Goal: Task Accomplishment & Management: Manage account settings

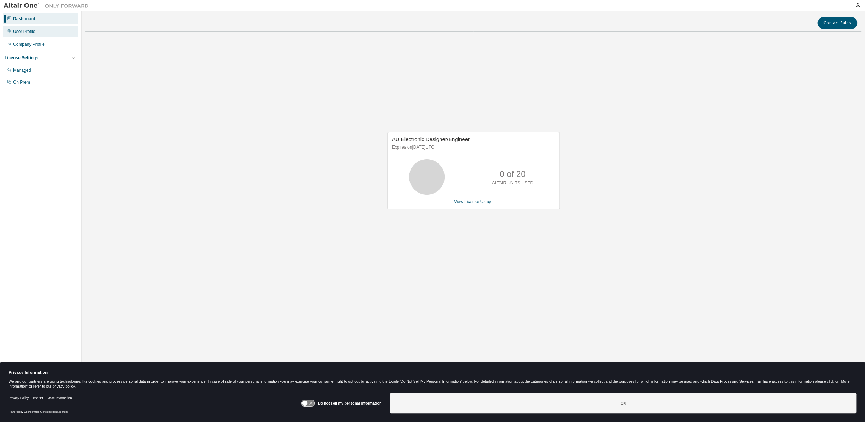
click at [24, 33] on div "User Profile" at bounding box center [24, 32] width 22 height 6
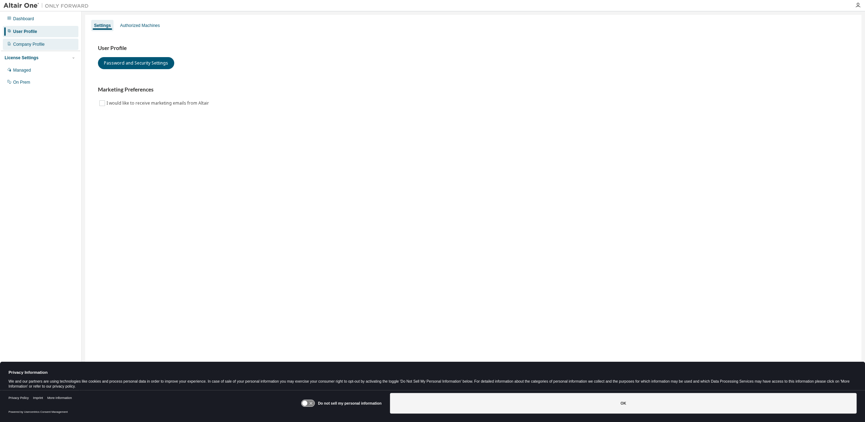
click at [24, 44] on div "Company Profile" at bounding box center [29, 45] width 32 height 6
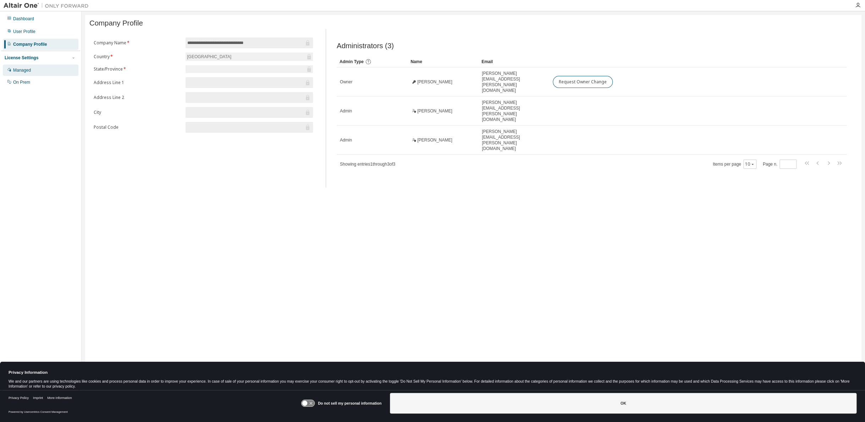
click at [20, 70] on div "Managed" at bounding box center [22, 70] width 18 height 6
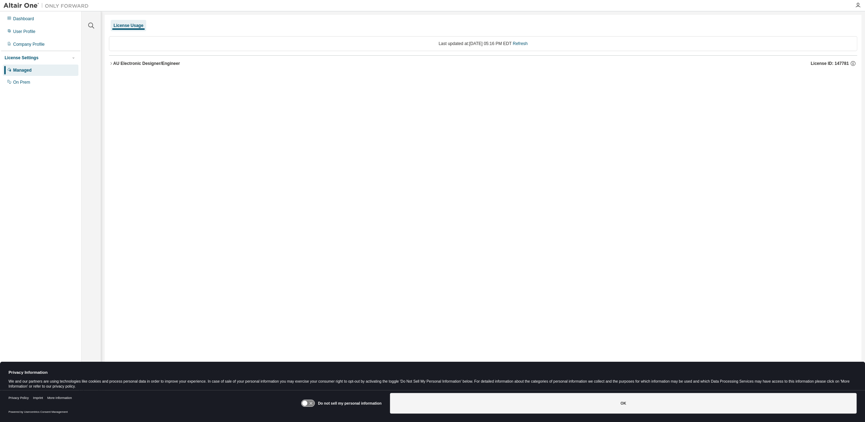
click at [111, 64] on icon "button" at bounding box center [110, 63] width 1 height 2
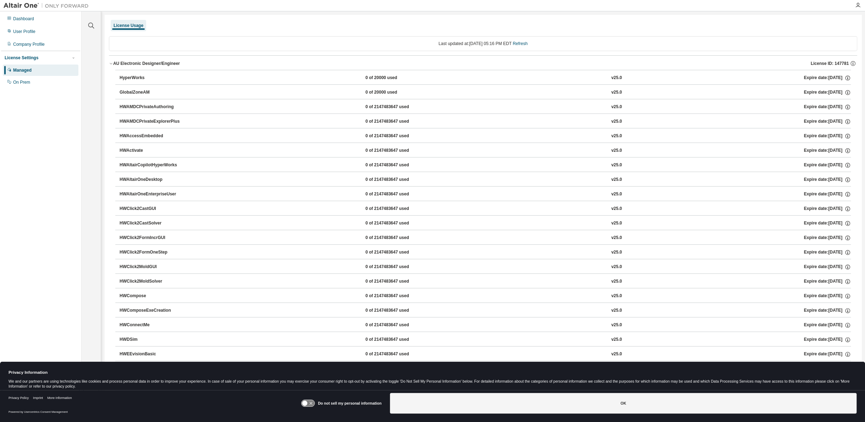
click at [154, 175] on button "HWAltairOneDesktop 0 of 2147483647 used v25.0 Expire date: [DATE]" at bounding box center [485, 180] width 731 height 16
click at [126, 77] on div "HyperWorks" at bounding box center [152, 78] width 64 height 6
click at [112, 61] on icon "button" at bounding box center [111, 63] width 4 height 4
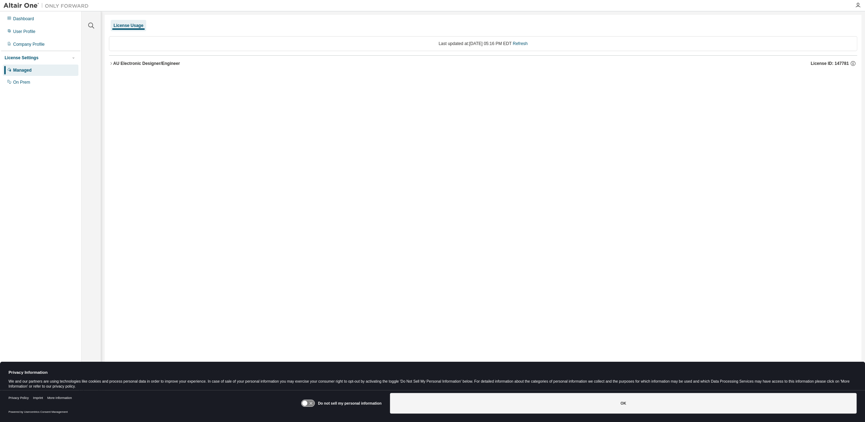
click at [112, 65] on icon "button" at bounding box center [111, 63] width 4 height 4
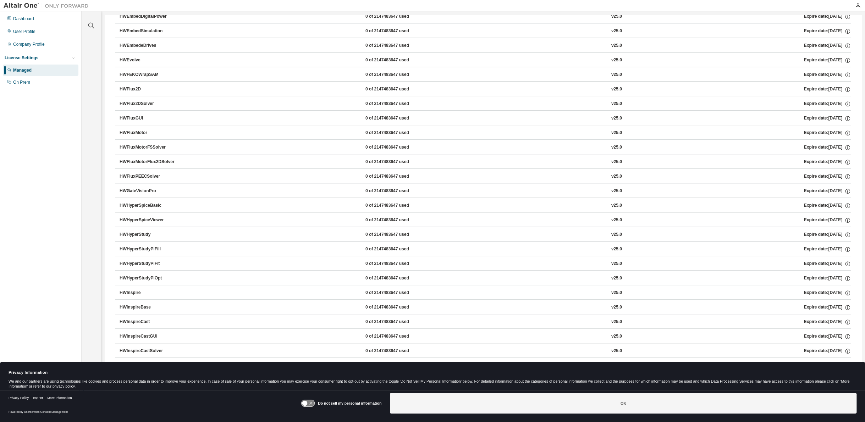
scroll to position [473, 0]
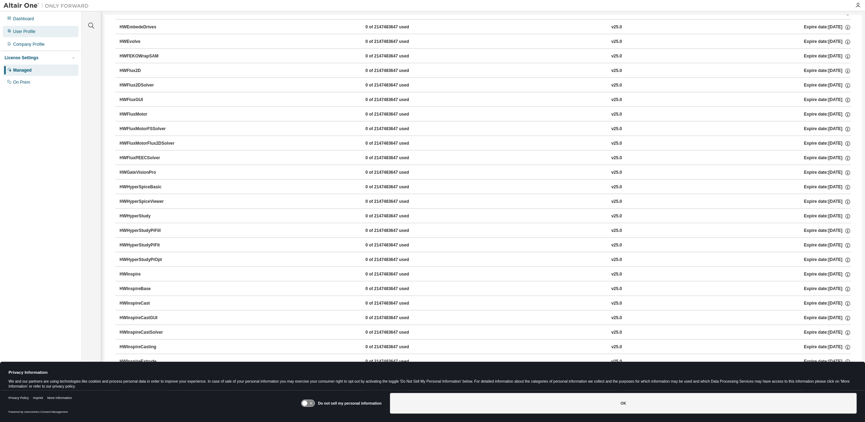
click at [26, 34] on div "User Profile" at bounding box center [24, 32] width 22 height 6
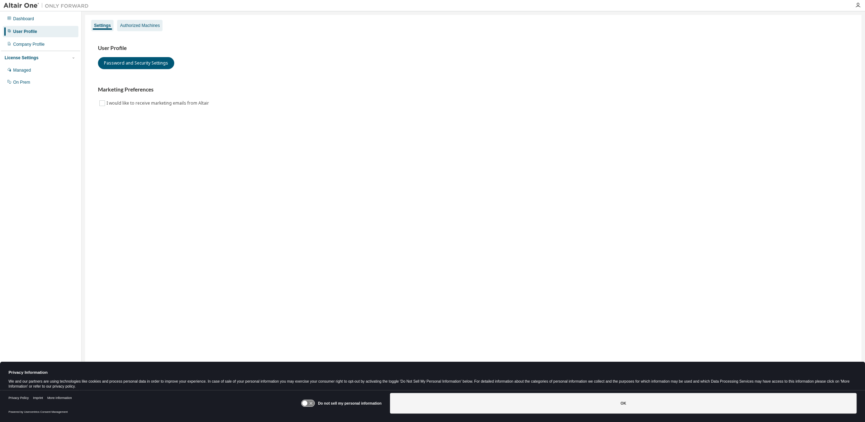
click at [133, 24] on div "Authorized Machines" at bounding box center [140, 26] width 40 height 6
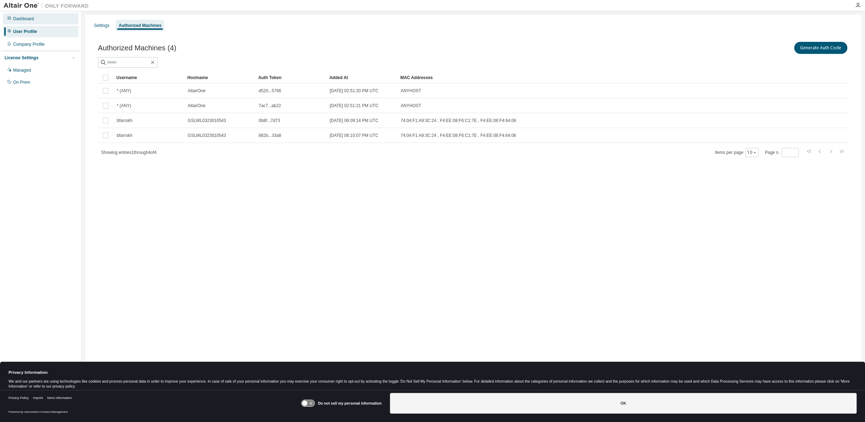
click at [22, 16] on div "Dashboard" at bounding box center [23, 19] width 21 height 6
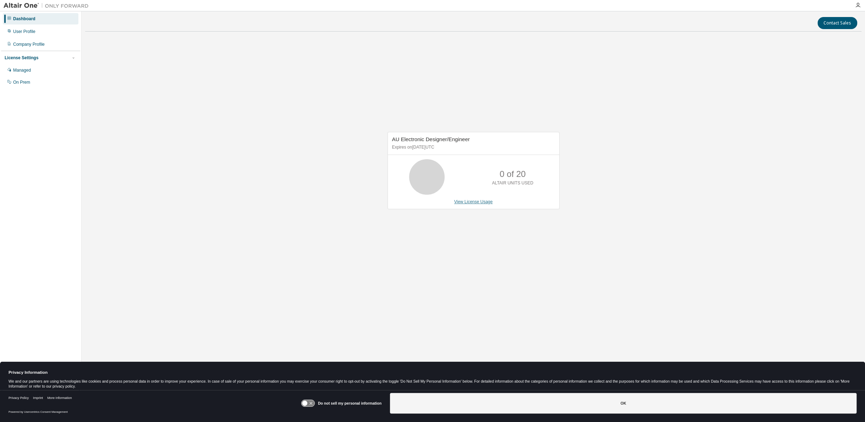
click at [464, 202] on link "View License Usage" at bounding box center [473, 201] width 39 height 5
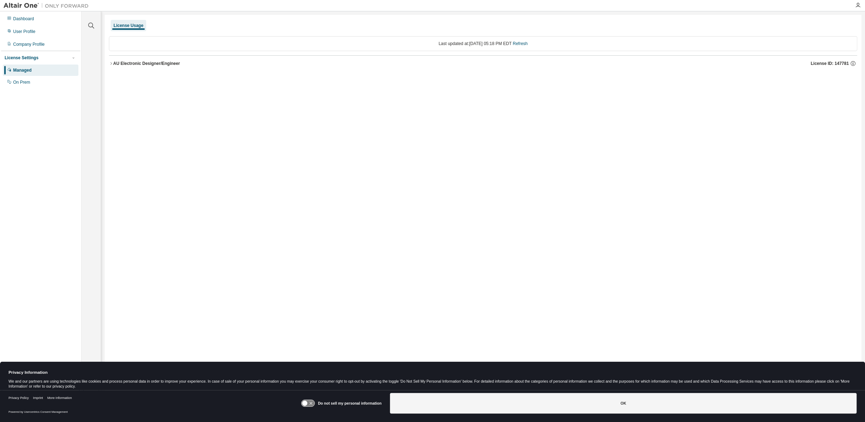
click at [111, 61] on icon "button" at bounding box center [111, 63] width 4 height 4
click at [119, 21] on div "License Usage" at bounding box center [128, 25] width 35 height 11
click at [109, 63] on icon "button" at bounding box center [111, 63] width 4 height 4
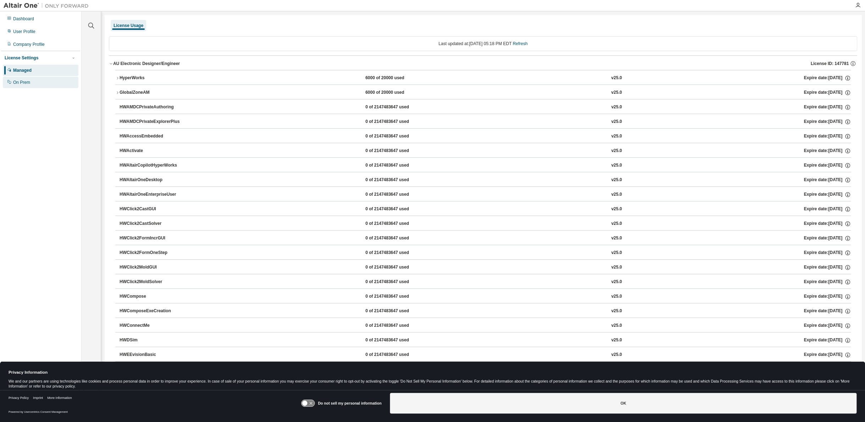
click at [25, 81] on div "On Prem" at bounding box center [21, 82] width 17 height 6
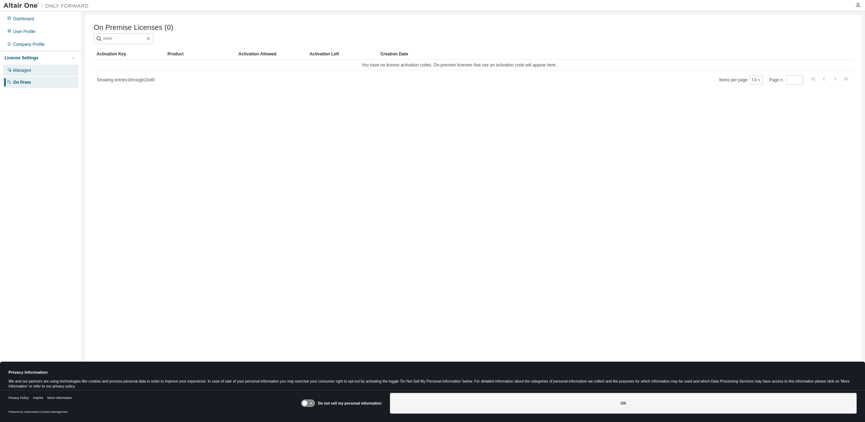
click at [25, 74] on div "Managed" at bounding box center [41, 70] width 76 height 11
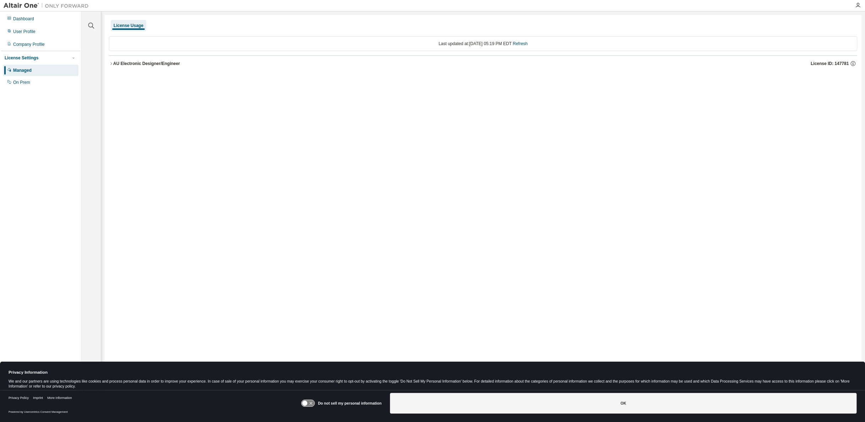
click at [129, 24] on div "License Usage" at bounding box center [129, 26] width 30 height 6
click at [111, 63] on icon "button" at bounding box center [111, 63] width 4 height 4
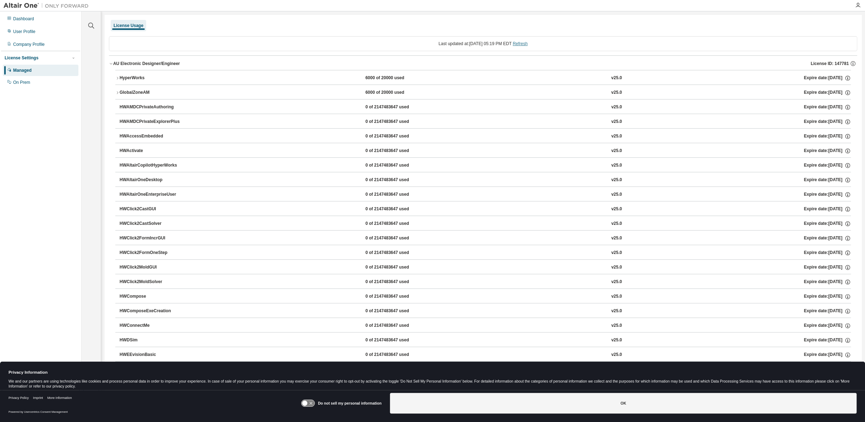
click at [528, 45] on link "Refresh" at bounding box center [520, 43] width 15 height 5
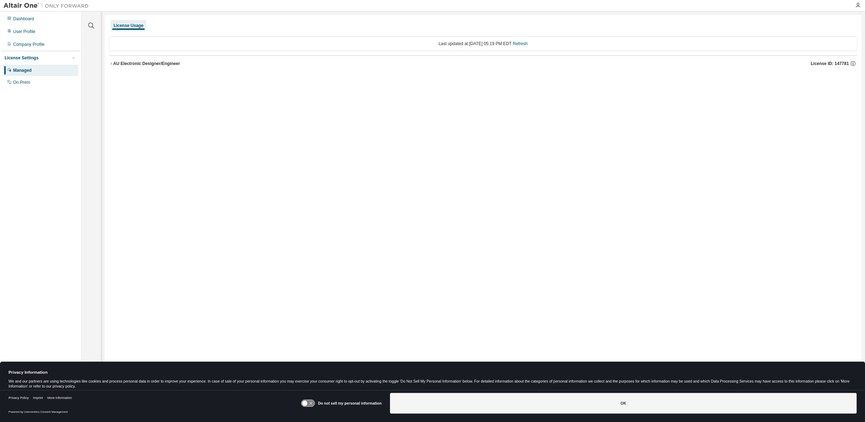
click at [111, 62] on icon "button" at bounding box center [111, 63] width 4 height 4
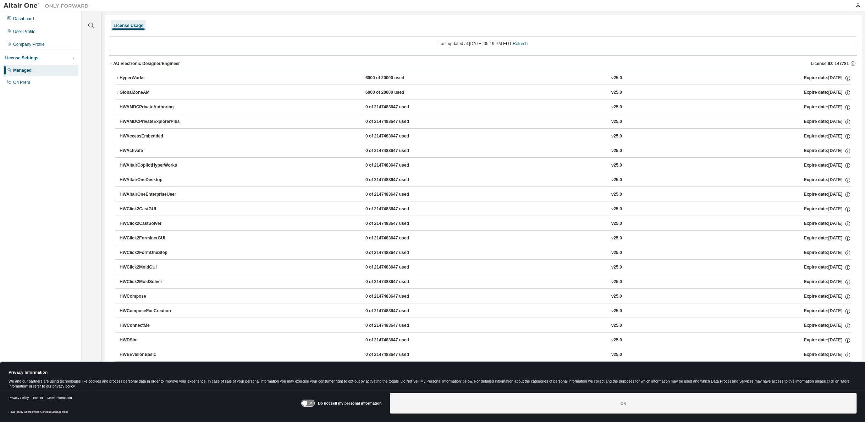
click at [24, 58] on div "License Settings" at bounding box center [22, 58] width 34 height 6
click at [24, 55] on div "License Settings" at bounding box center [22, 58] width 34 height 6
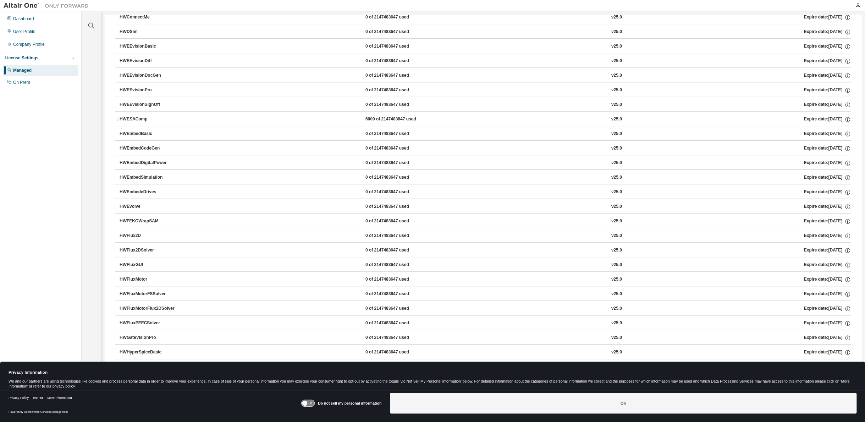
scroll to position [355, 0]
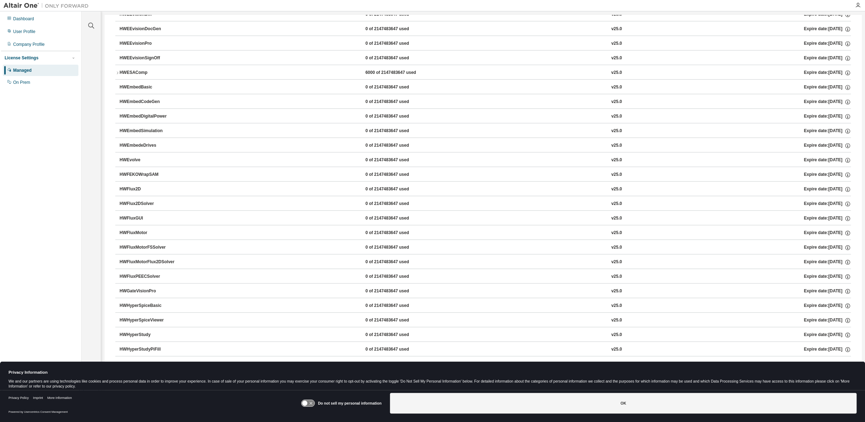
click at [119, 72] on icon "button" at bounding box center [117, 73] width 4 height 4
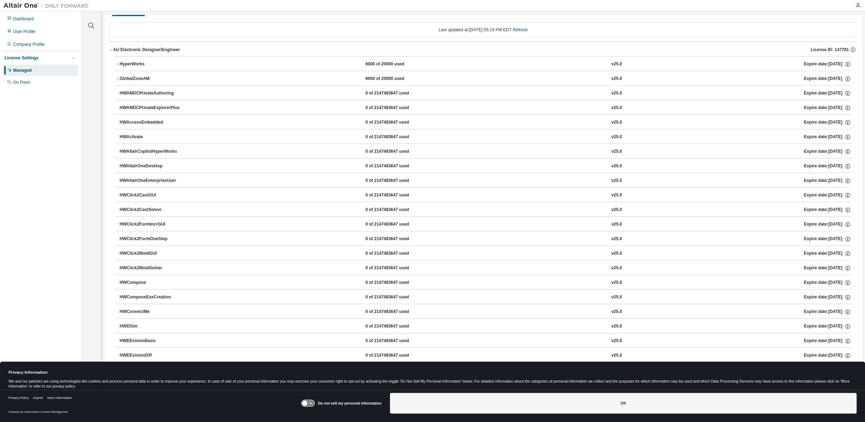
scroll to position [0, 0]
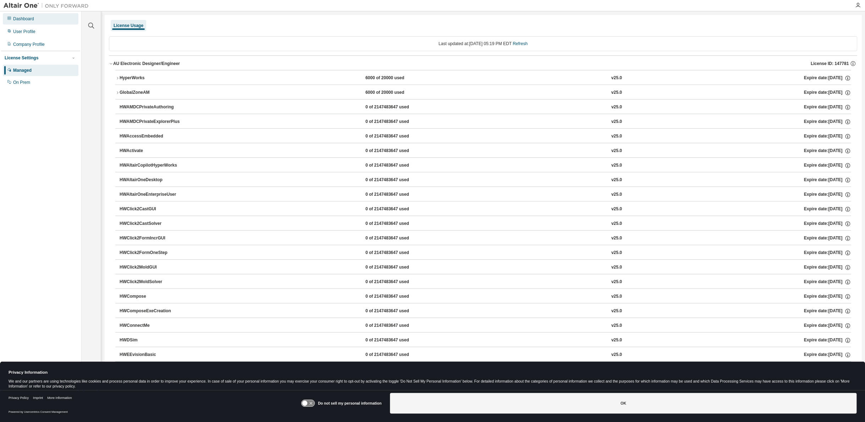
click at [32, 21] on div "Dashboard" at bounding box center [23, 19] width 21 height 6
